Goal: Task Accomplishment & Management: Complete application form

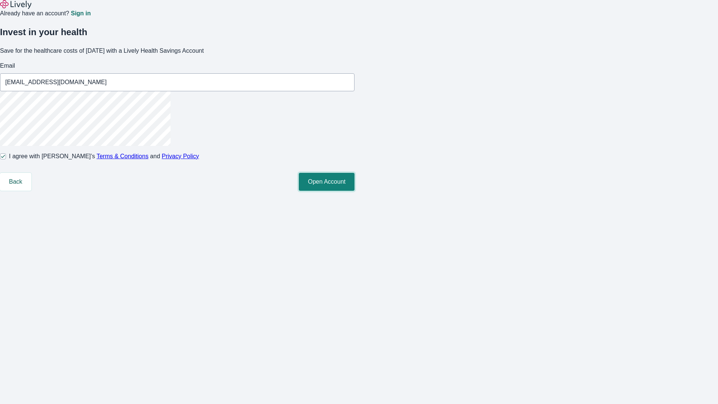
click at [355, 191] on button "Open Account" at bounding box center [327, 182] width 56 height 18
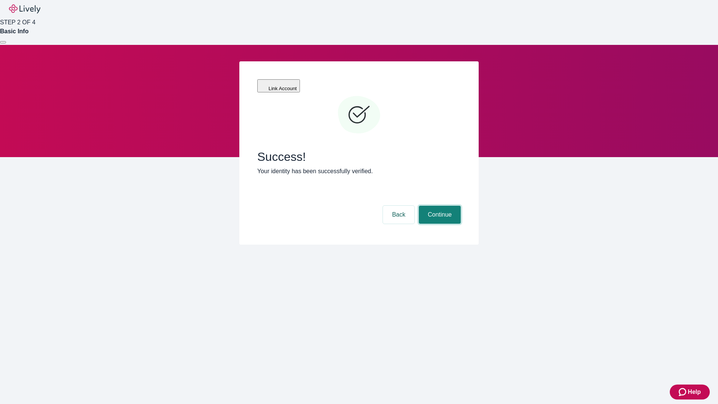
click at [439, 206] on button "Continue" at bounding box center [440, 215] width 42 height 18
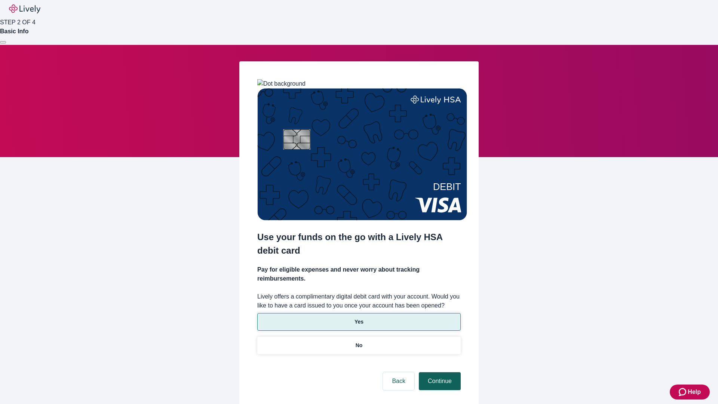
click at [359, 318] on p "Yes" at bounding box center [359, 322] width 9 height 8
click at [439, 372] on button "Continue" at bounding box center [440, 381] width 42 height 18
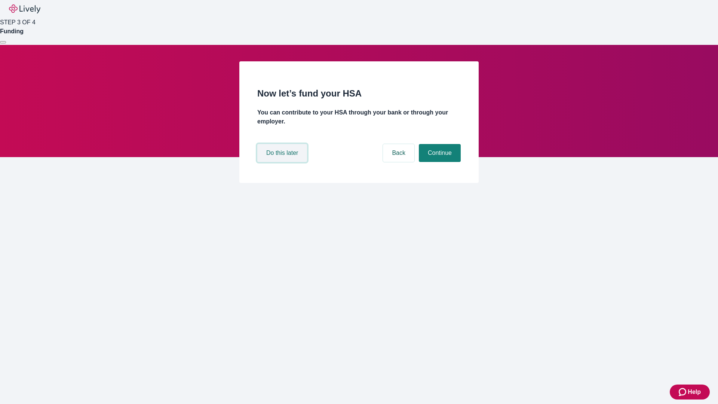
click at [283, 162] on button "Do this later" at bounding box center [282, 153] width 50 height 18
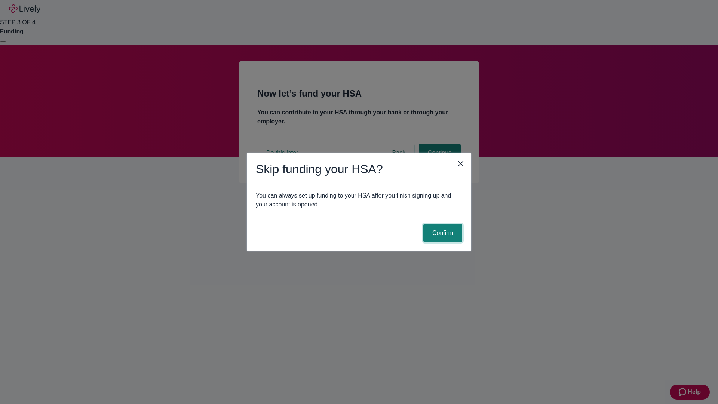
click at [442, 233] on button "Confirm" at bounding box center [442, 233] width 39 height 18
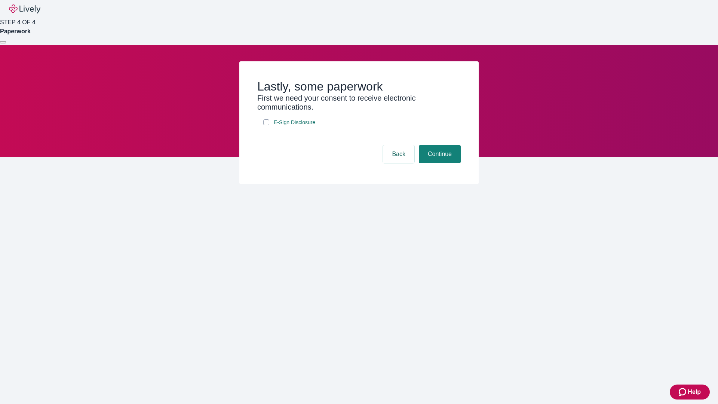
click at [266, 125] on input "E-Sign Disclosure" at bounding box center [266, 122] width 6 height 6
checkbox input "true"
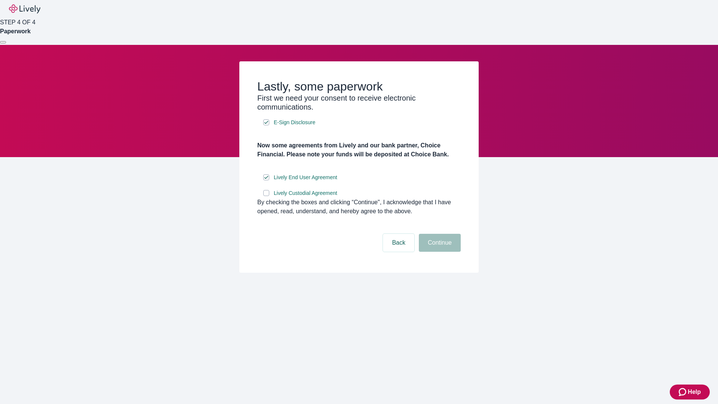
click at [266, 196] on input "Lively Custodial Agreement" at bounding box center [266, 193] width 6 height 6
checkbox input "true"
click at [439, 252] on button "Continue" at bounding box center [440, 243] width 42 height 18
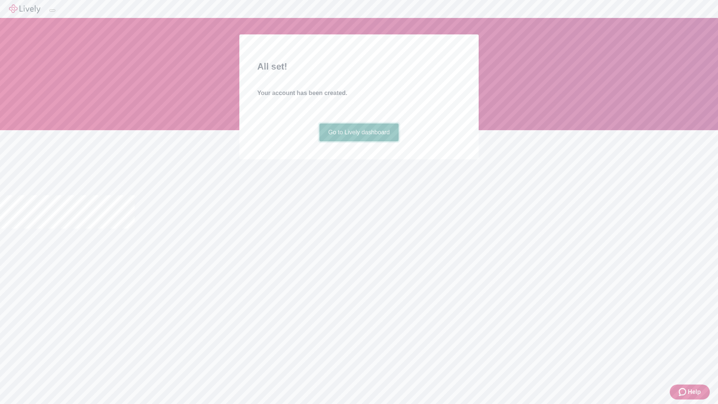
click at [359, 141] on link "Go to Lively dashboard" at bounding box center [359, 132] width 80 height 18
